Goal: Transaction & Acquisition: Subscribe to service/newsletter

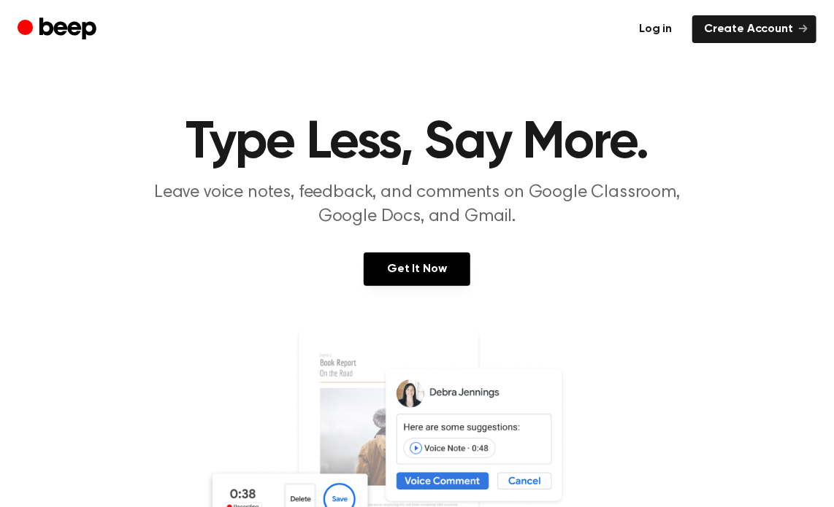
click at [667, 31] on link "Log in" at bounding box center [655, 29] width 56 height 28
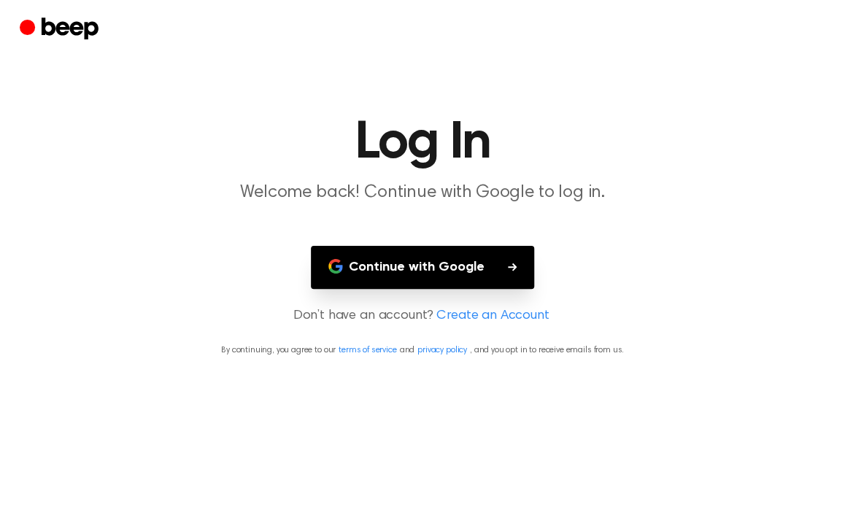
click at [423, 258] on button "Continue with Google" at bounding box center [422, 267] width 223 height 43
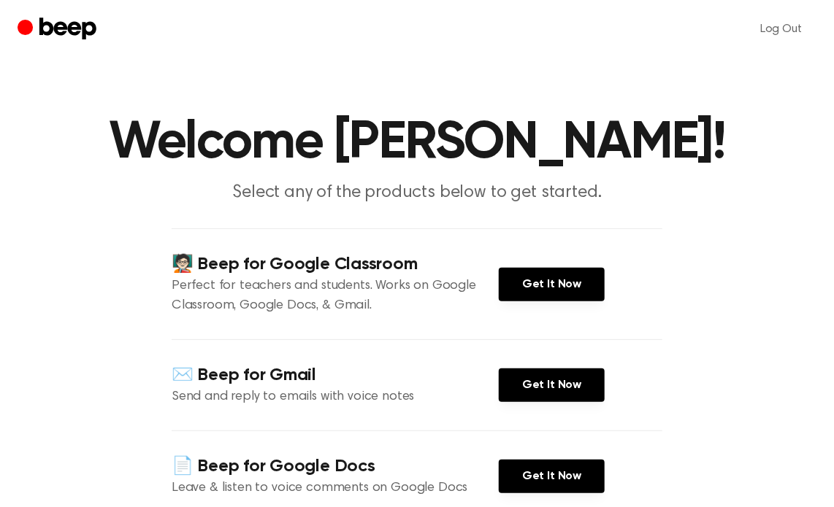
click at [681, 326] on main "Welcome [PERSON_NAME]! Select any of the products below to get started. 🧑🏻‍🏫 Be…" at bounding box center [417, 340] width 834 height 681
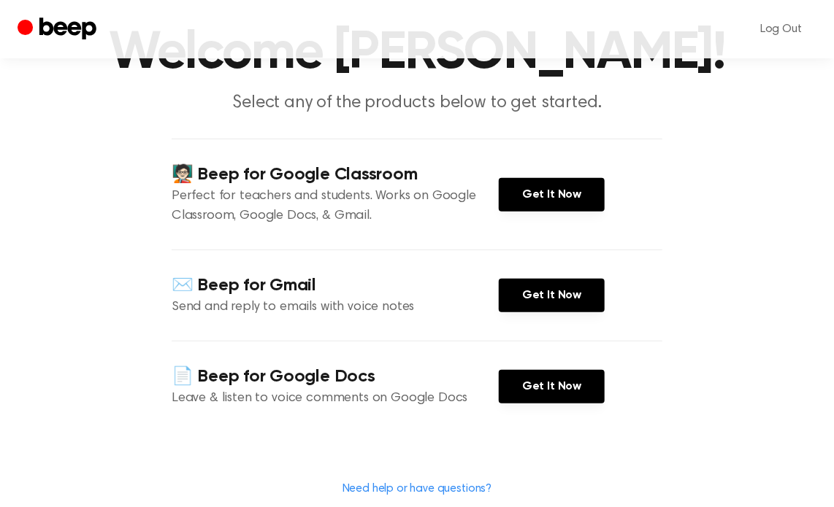
scroll to position [58, 0]
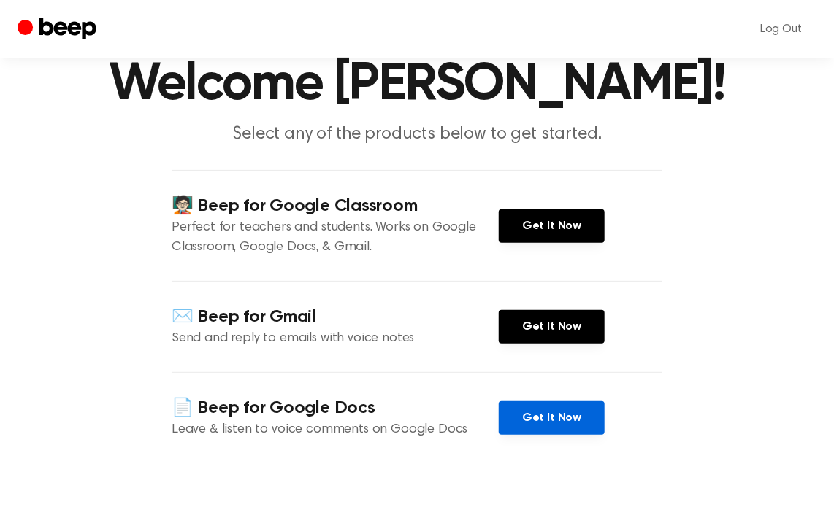
click at [575, 419] on link "Get It Now" at bounding box center [552, 419] width 106 height 34
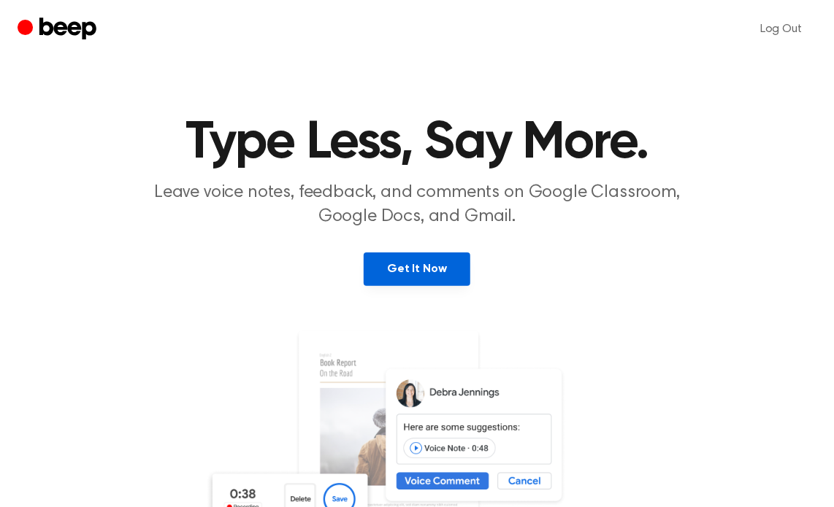
click at [447, 253] on link "Get It Now" at bounding box center [417, 270] width 106 height 34
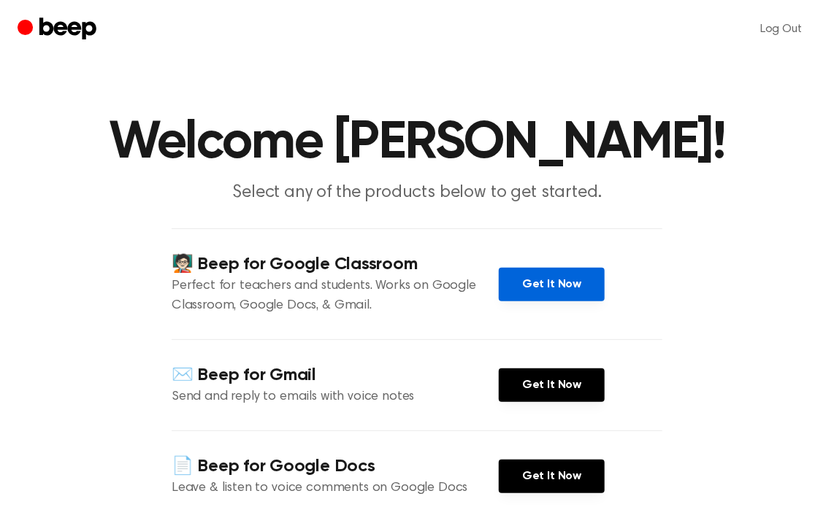
click at [543, 286] on link "Get It Now" at bounding box center [552, 285] width 106 height 34
